Goal: Information Seeking & Learning: Learn about a topic

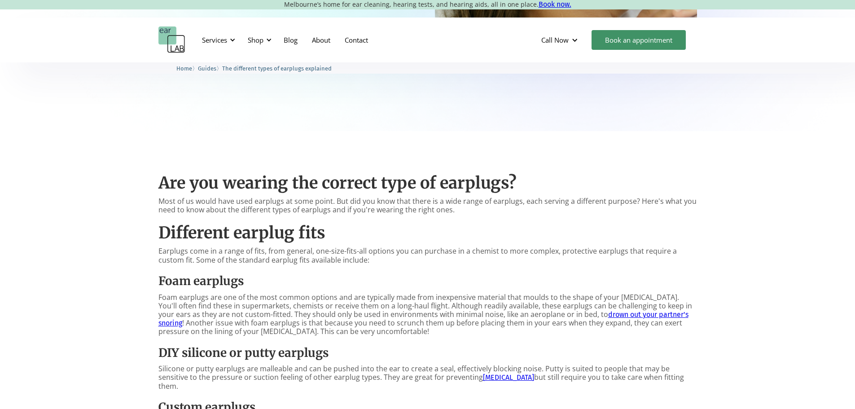
drag, startPoint x: 355, startPoint y: 337, endPoint x: 345, endPoint y: 322, distance: 18.1
click at [345, 322] on p "Foam earplugs are one of the most common options and are typically made from in…" at bounding box center [427, 314] width 539 height 43
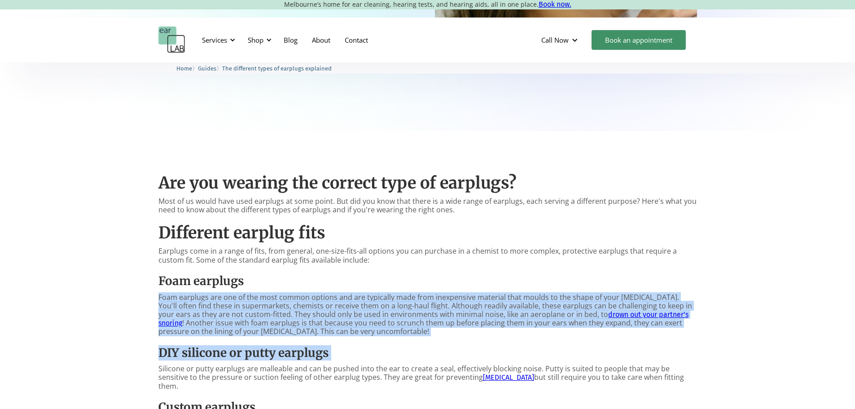
drag, startPoint x: 345, startPoint y: 322, endPoint x: 351, endPoint y: 337, distance: 16.3
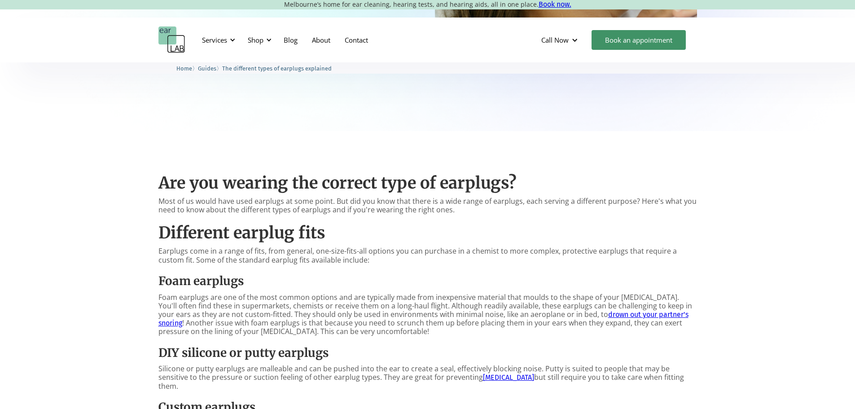
click at [359, 315] on p "Foam earplugs are one of the most common options and are typically made from in…" at bounding box center [427, 314] width 539 height 43
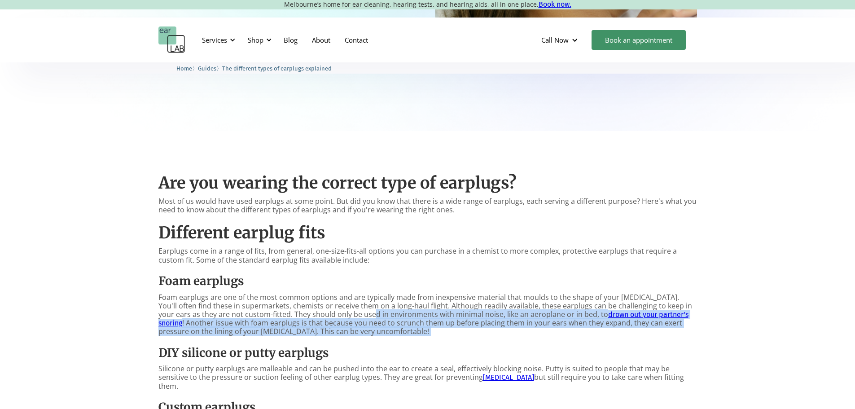
drag, startPoint x: 359, startPoint y: 315, endPoint x: 364, endPoint y: 329, distance: 15.3
click at [364, 329] on p "Foam earplugs are one of the most common options and are typically made from in…" at bounding box center [427, 314] width 539 height 43
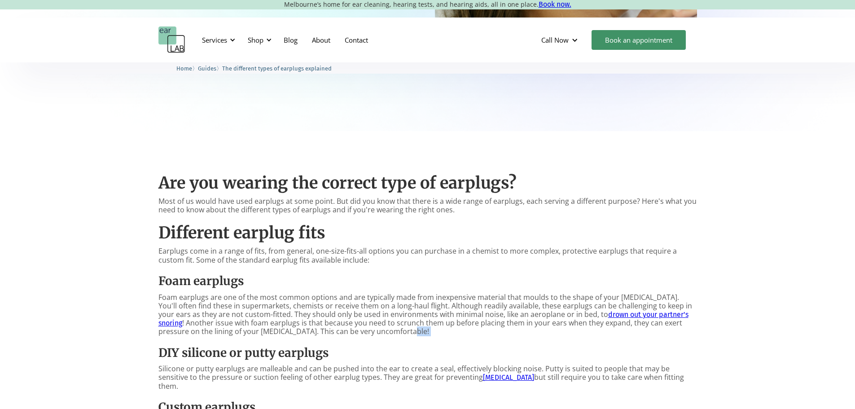
click at [364, 329] on p "Foam earplugs are one of the most common options and are typically made from in…" at bounding box center [427, 314] width 539 height 43
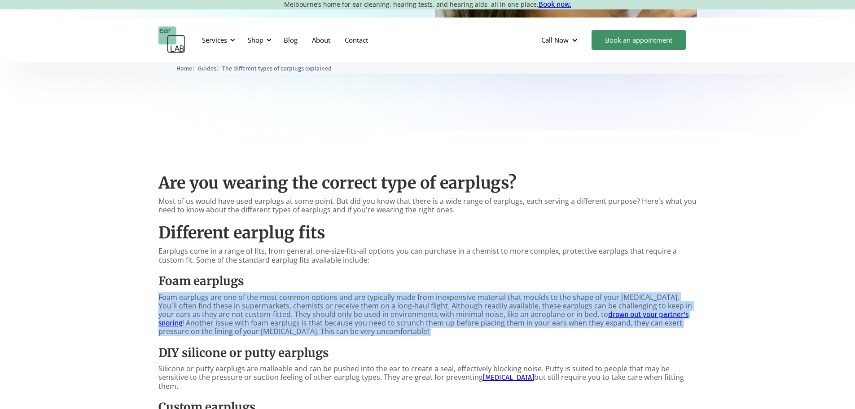
click at [367, 332] on p "Foam earplugs are one of the most common options and are typically made from in…" at bounding box center [427, 314] width 539 height 43
click at [367, 329] on p "Foam earplugs are one of the most common options and are typically made from in…" at bounding box center [427, 314] width 539 height 43
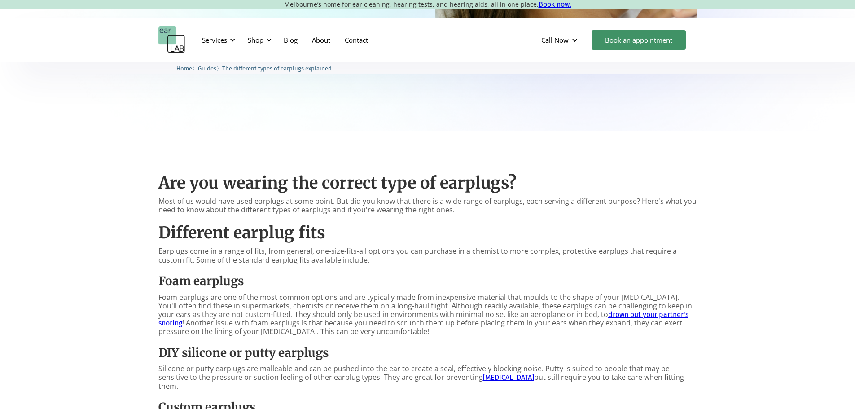
click at [364, 325] on p "Foam earplugs are one of the most common options and are typically made from in…" at bounding box center [427, 314] width 539 height 43
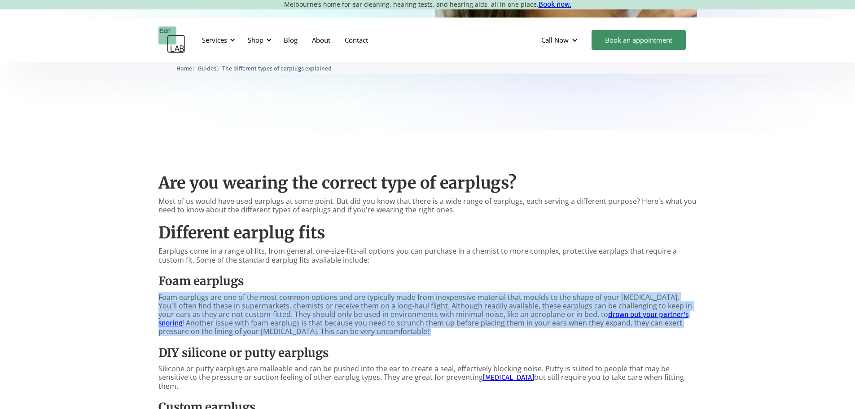
drag, startPoint x: 364, startPoint y: 325, endPoint x: 365, endPoint y: 333, distance: 7.8
click at [365, 333] on p "Foam earplugs are one of the most common options and are typically made from in…" at bounding box center [427, 314] width 539 height 43
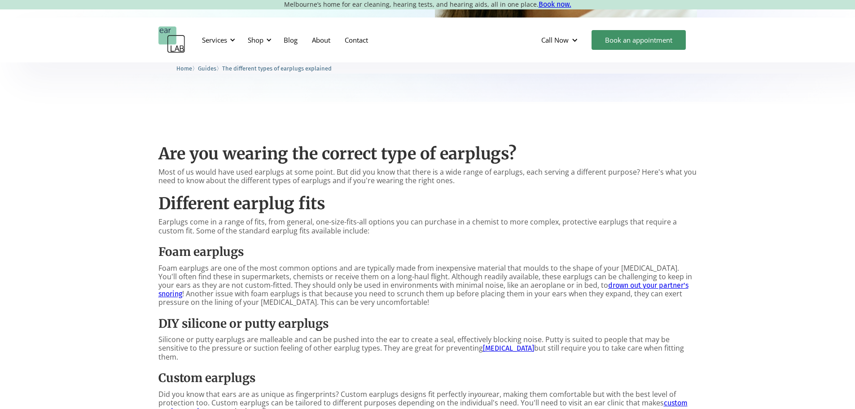
scroll to position [359, 0]
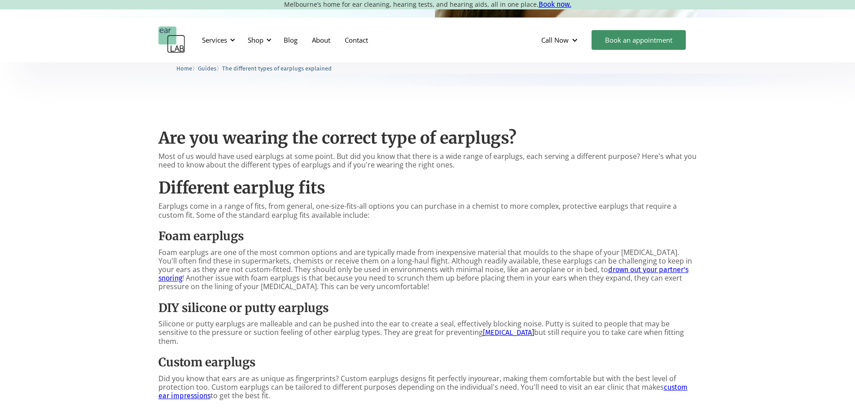
click at [286, 316] on div "Are you wearing the correct type of earplugs? Most of us would have used earplu…" at bounding box center [427, 391] width 539 height 545
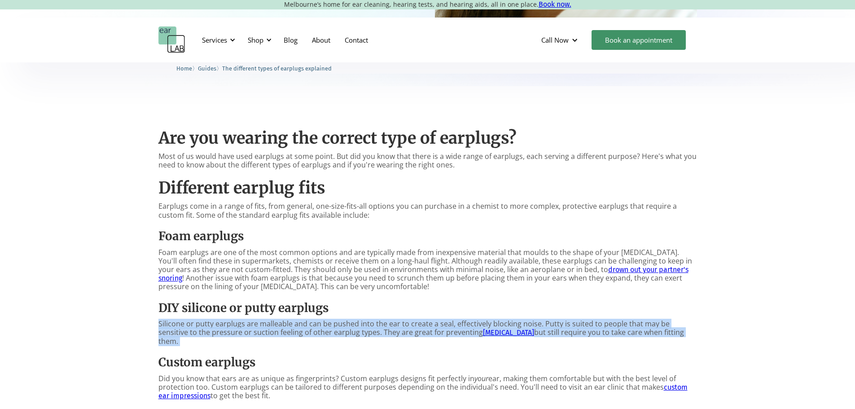
click at [286, 314] on div "Are you wearing the correct type of earplugs? Most of us would have used earplu…" at bounding box center [427, 391] width 539 height 545
click at [289, 306] on h3 "DIY silicone or putty earplugs" at bounding box center [427, 307] width 539 height 15
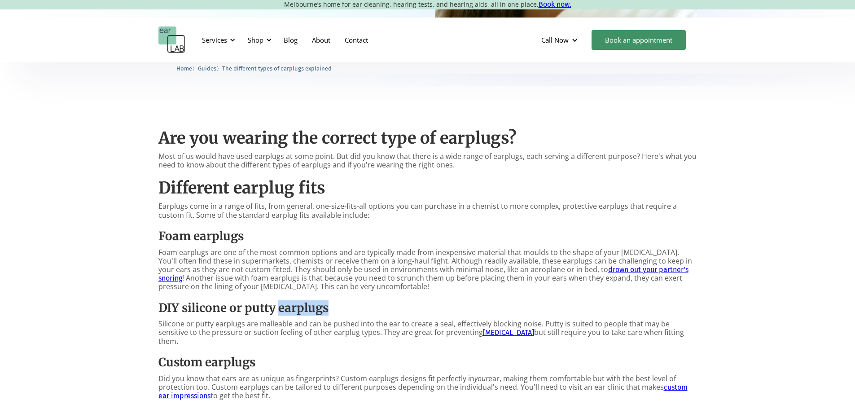
click at [289, 306] on h3 "DIY silicone or putty earplugs" at bounding box center [427, 307] width 539 height 15
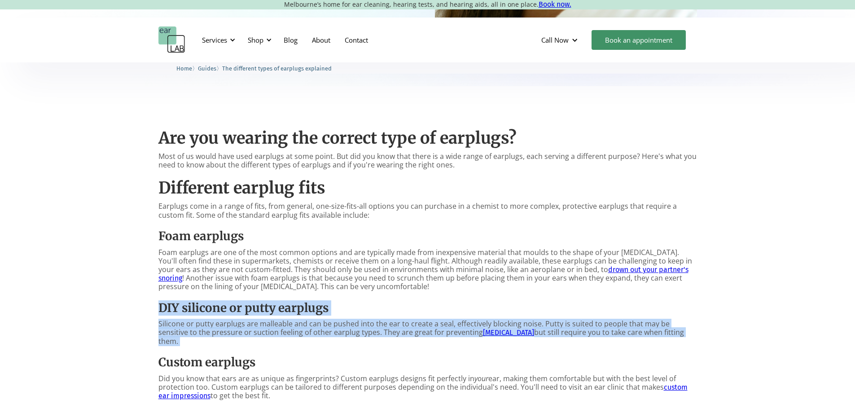
drag, startPoint x: 289, startPoint y: 306, endPoint x: 298, endPoint y: 324, distance: 21.1
click at [298, 324] on div "Are you wearing the correct type of earplugs? Most of us would have used earplu…" at bounding box center [427, 391] width 539 height 545
click at [298, 324] on p "Silicone or putty earplugs are malleable and can be pushed into the ear to crea…" at bounding box center [427, 333] width 539 height 26
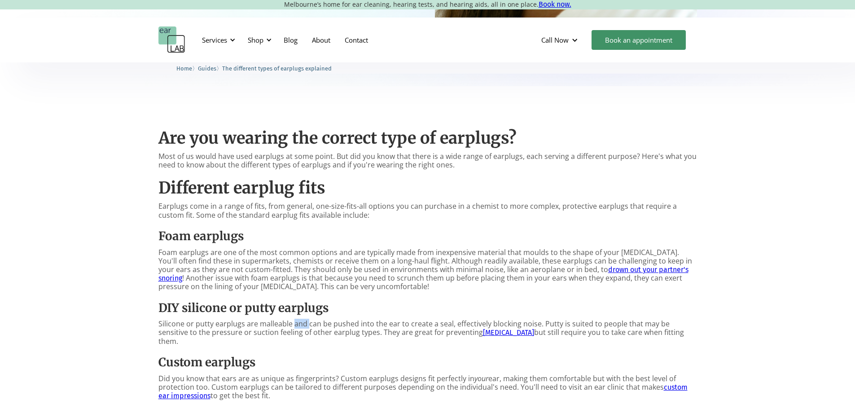
click at [298, 324] on p "Silicone or putty earplugs are malleable and can be pushed into the ear to crea…" at bounding box center [427, 333] width 539 height 26
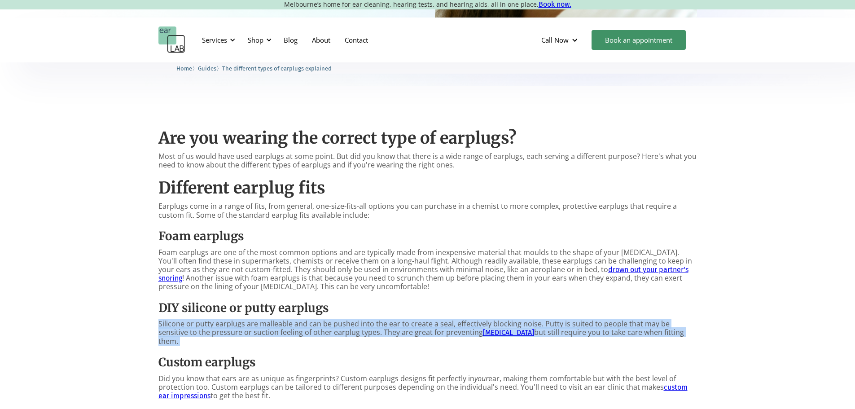
click at [298, 324] on p "Silicone or putty earplugs are malleable and can be pushed into the ear to crea…" at bounding box center [427, 333] width 539 height 26
drag, startPoint x: 298, startPoint y: 324, endPoint x: 301, endPoint y: 309, distance: 15.5
click at [301, 309] on div "Are you wearing the correct type of earplugs? Most of us would have used earplu…" at bounding box center [427, 391] width 539 height 545
click at [301, 309] on h3 "DIY silicone or putty earplugs" at bounding box center [427, 307] width 539 height 15
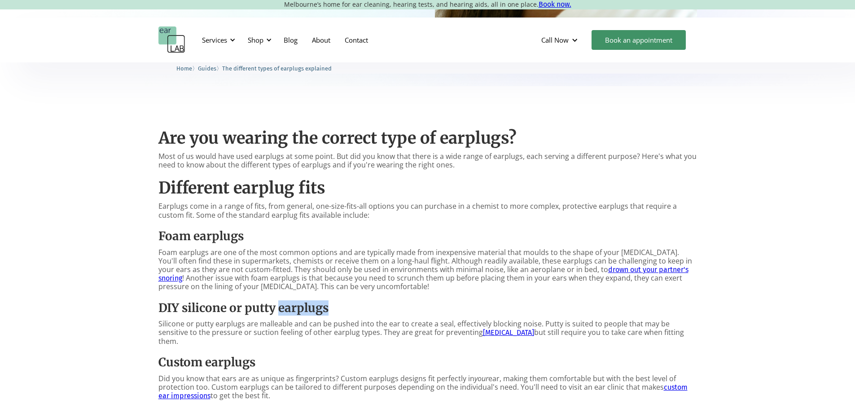
click at [301, 309] on h3 "DIY silicone or putty earplugs" at bounding box center [427, 307] width 539 height 15
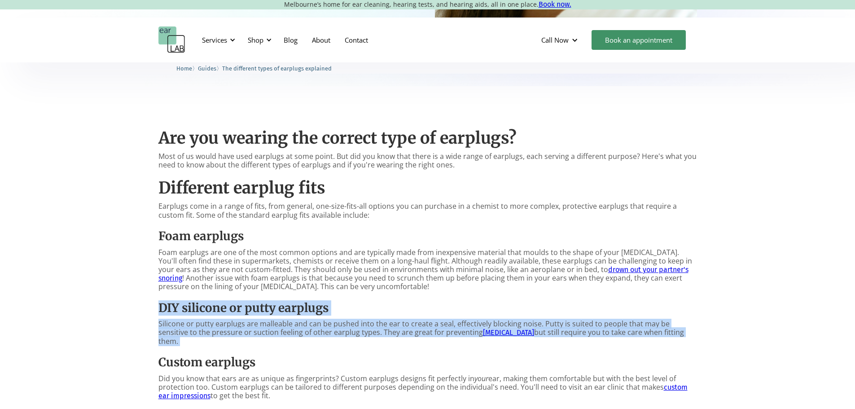
drag, startPoint x: 301, startPoint y: 309, endPoint x: 303, endPoint y: 322, distance: 12.8
click at [303, 322] on div "Are you wearing the correct type of earplugs? Most of us would have used earplu…" at bounding box center [427, 391] width 539 height 545
click at [303, 322] on p "Silicone or putty earplugs are malleable and can be pushed into the ear to crea…" at bounding box center [427, 333] width 539 height 26
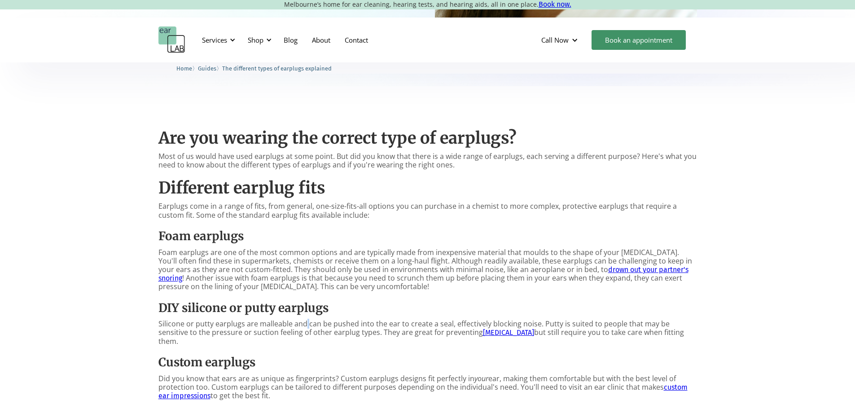
click at [303, 322] on p "Silicone or putty earplugs are malleable and can be pushed into the ear to crea…" at bounding box center [427, 333] width 539 height 26
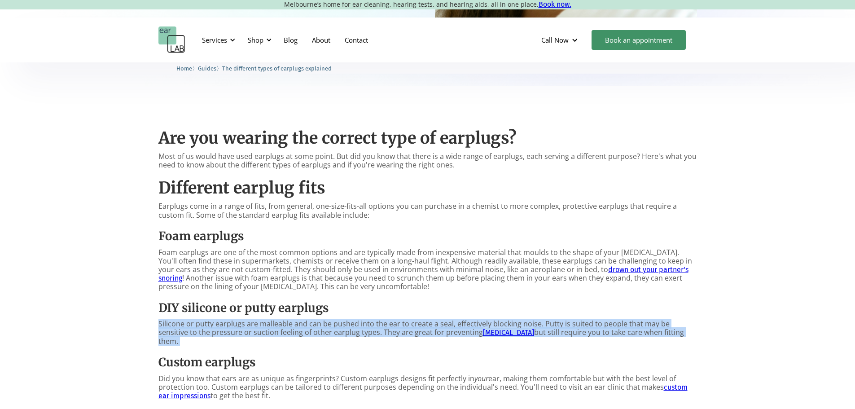
click at [303, 322] on p "Silicone or putty earplugs are malleable and can be pushed into the ear to crea…" at bounding box center [427, 333] width 539 height 26
drag, startPoint x: 303, startPoint y: 322, endPoint x: 307, endPoint y: 308, distance: 14.2
click at [307, 308] on div "Are you wearing the correct type of earplugs? Most of us would have used earplu…" at bounding box center [427, 391] width 539 height 545
click at [307, 308] on h3 "DIY silicone or putty earplugs" at bounding box center [427, 307] width 539 height 15
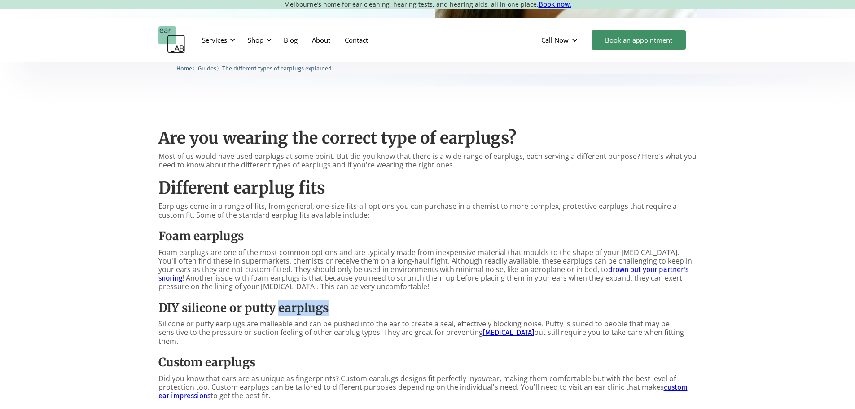
click at [308, 310] on h3 "DIY silicone or putty earplugs" at bounding box center [427, 307] width 539 height 15
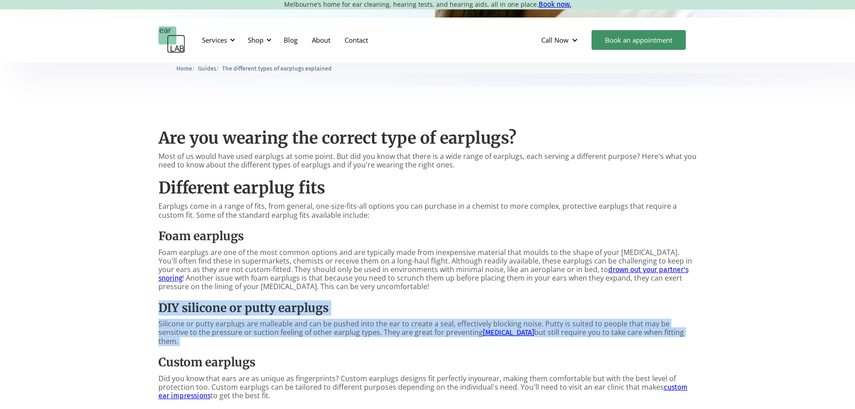
drag, startPoint x: 308, startPoint y: 310, endPoint x: 314, endPoint y: 330, distance: 21.5
click at [314, 330] on div "Are you wearing the correct type of earplugs? Most of us would have used earplu…" at bounding box center [427, 391] width 539 height 545
click at [314, 330] on p "Silicone or putty earplugs are malleable and can be pushed into the ear to crea…" at bounding box center [427, 333] width 539 height 26
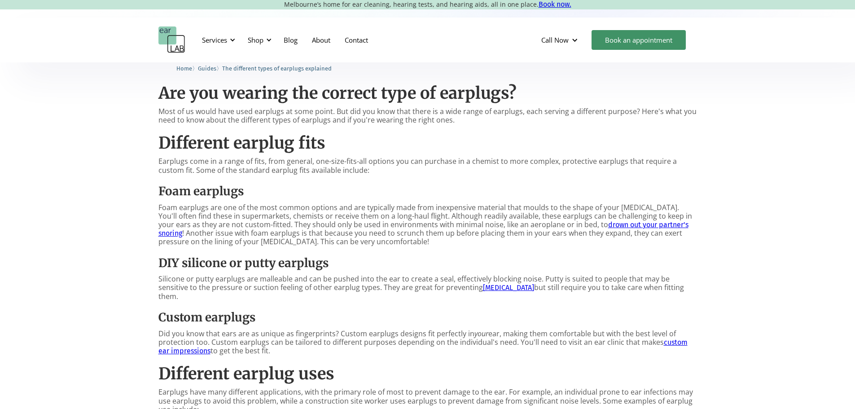
scroll to position [449, 0]
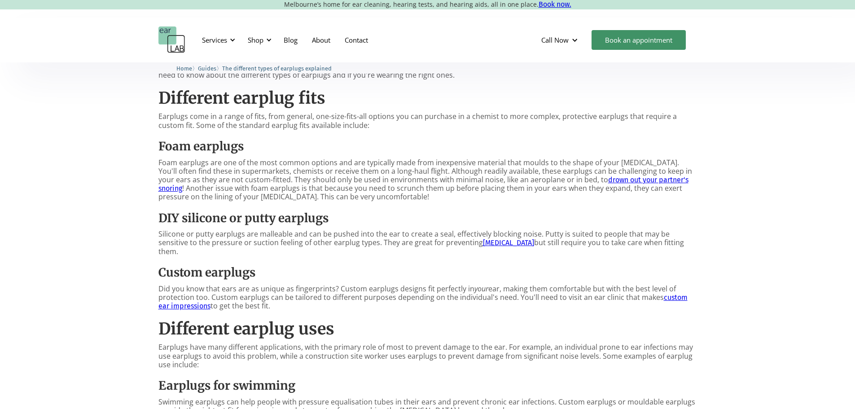
click at [232, 269] on h3 "Custom earplugs" at bounding box center [427, 272] width 539 height 15
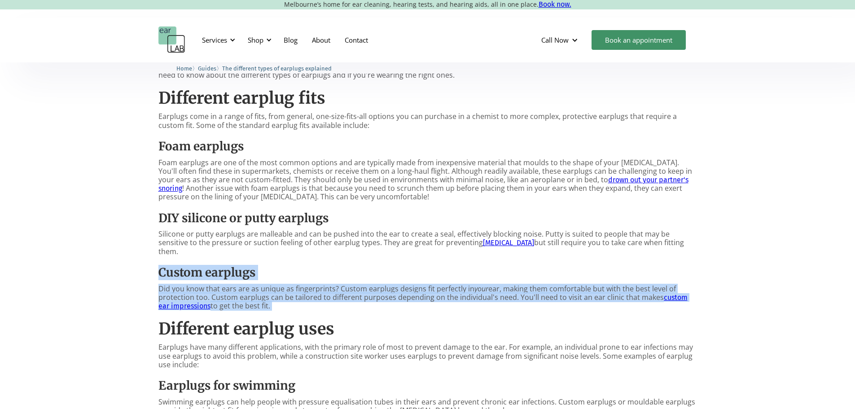
drag, startPoint x: 232, startPoint y: 269, endPoint x: 241, endPoint y: 301, distance: 32.9
click at [241, 301] on div "Are you wearing the correct type of earplugs? Most of us would have used earplu…" at bounding box center [427, 302] width 539 height 545
click at [241, 301] on p "Did you know that ears are as unique as fingerprints? Custom earplugs designs f…" at bounding box center [427, 298] width 539 height 26
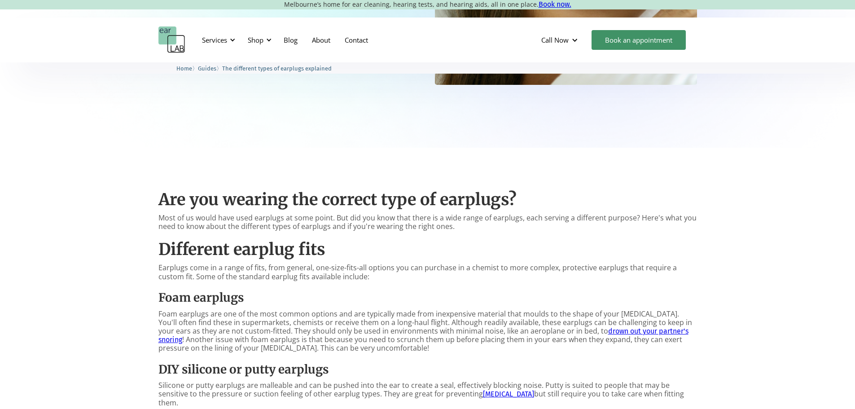
scroll to position [269, 0]
